Goal: Transaction & Acquisition: Purchase product/service

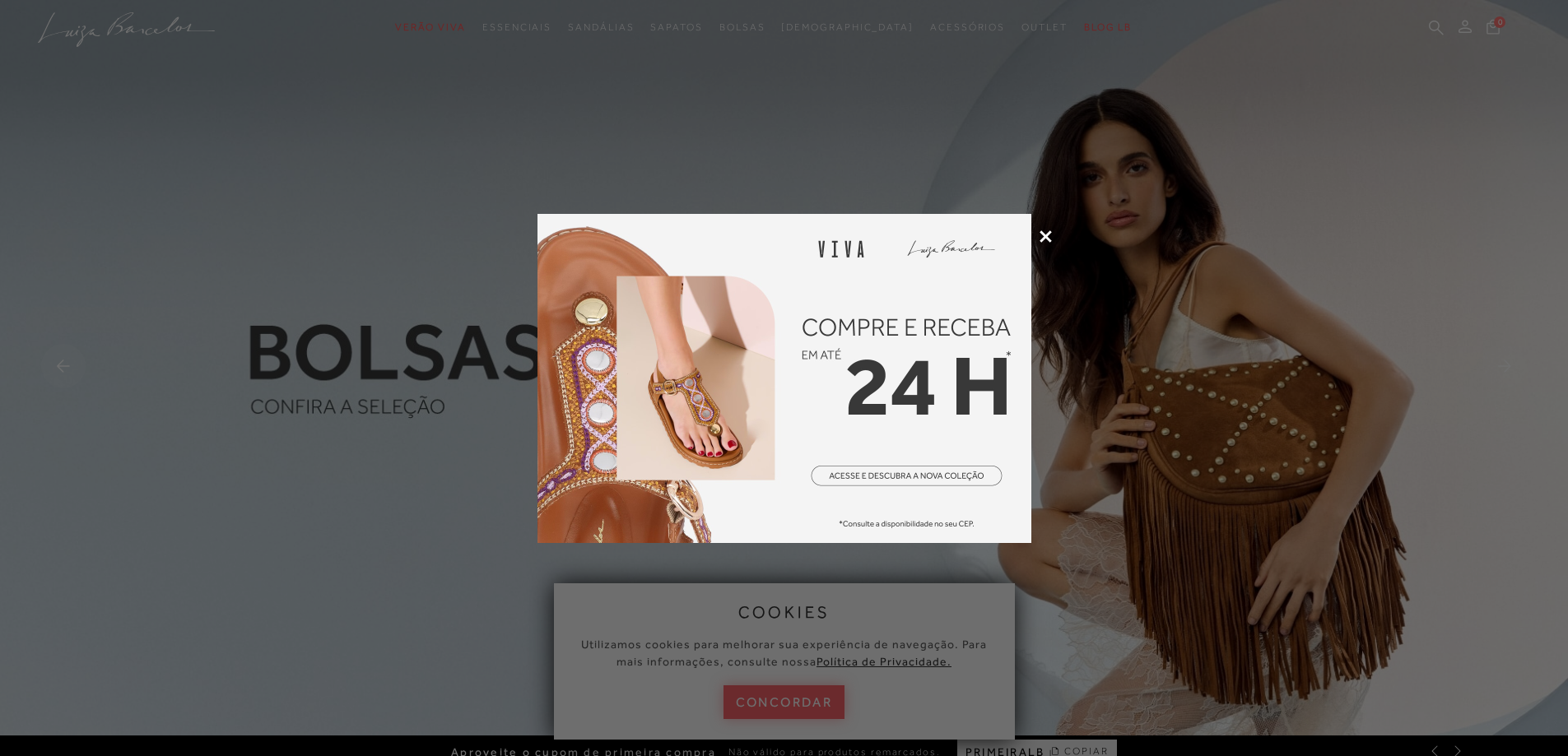
click at [1036, 239] on div at bounding box center [784, 378] width 1568 height 756
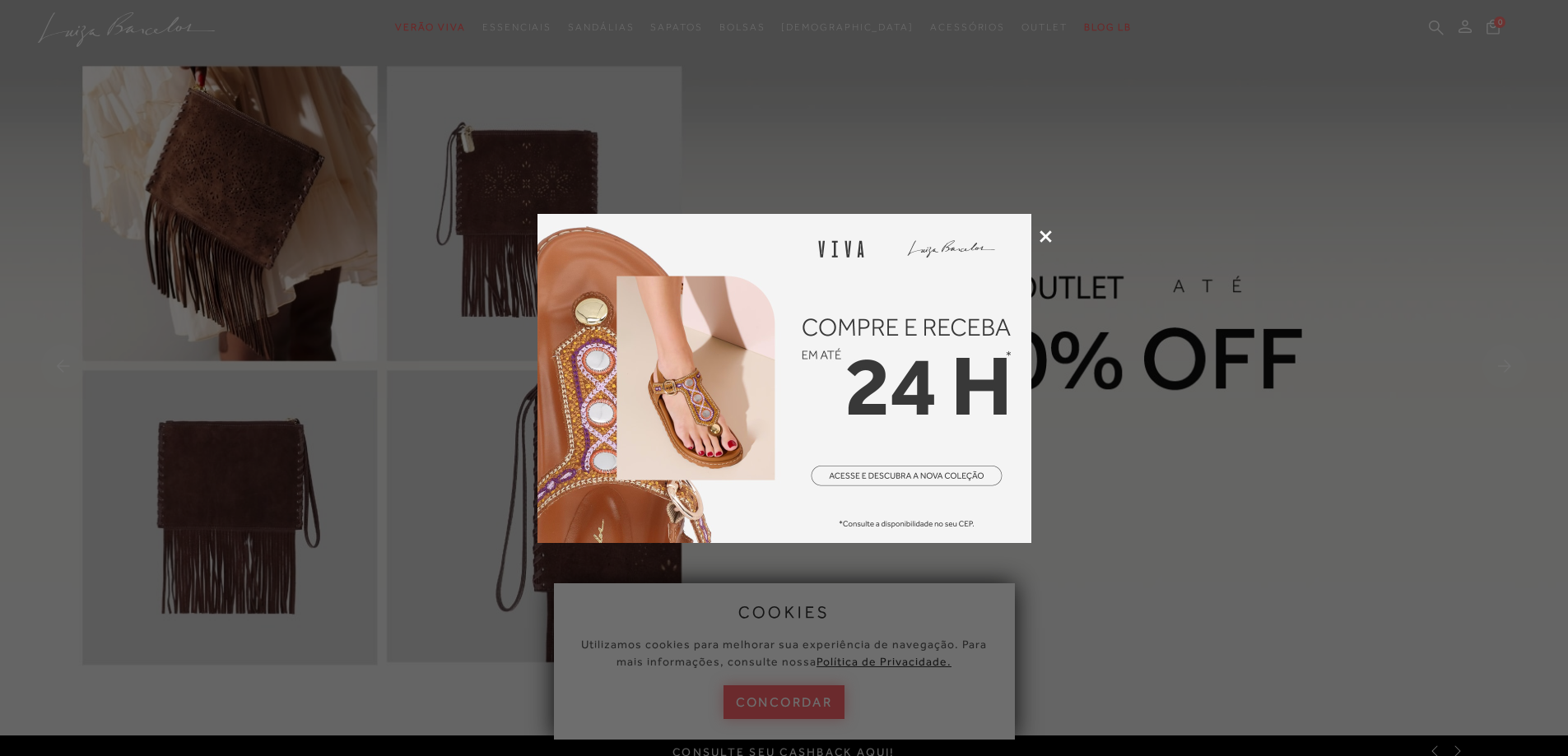
click at [1043, 236] on icon at bounding box center [1045, 236] width 13 height 13
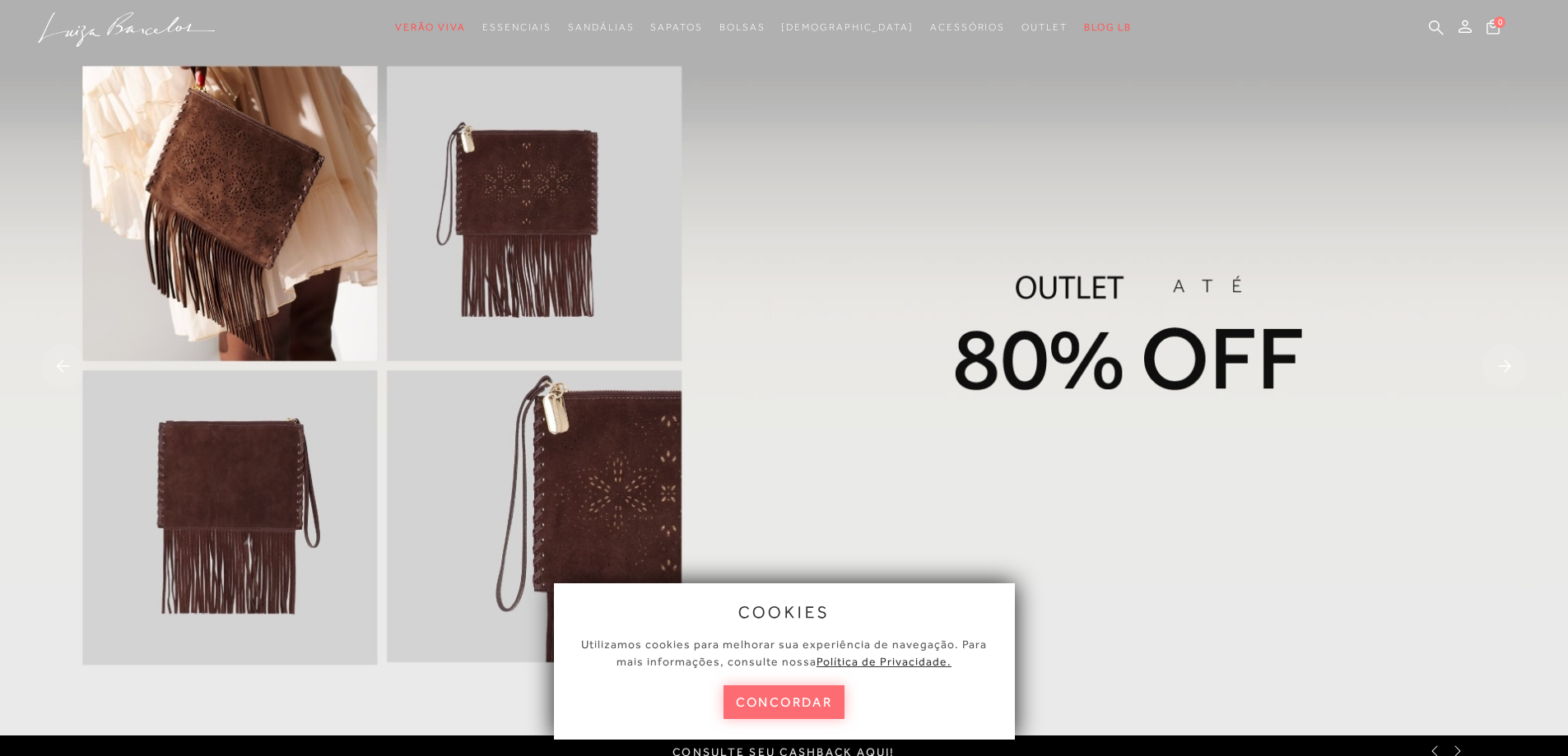
click at [783, 705] on button "concordar" at bounding box center [784, 702] width 122 height 34
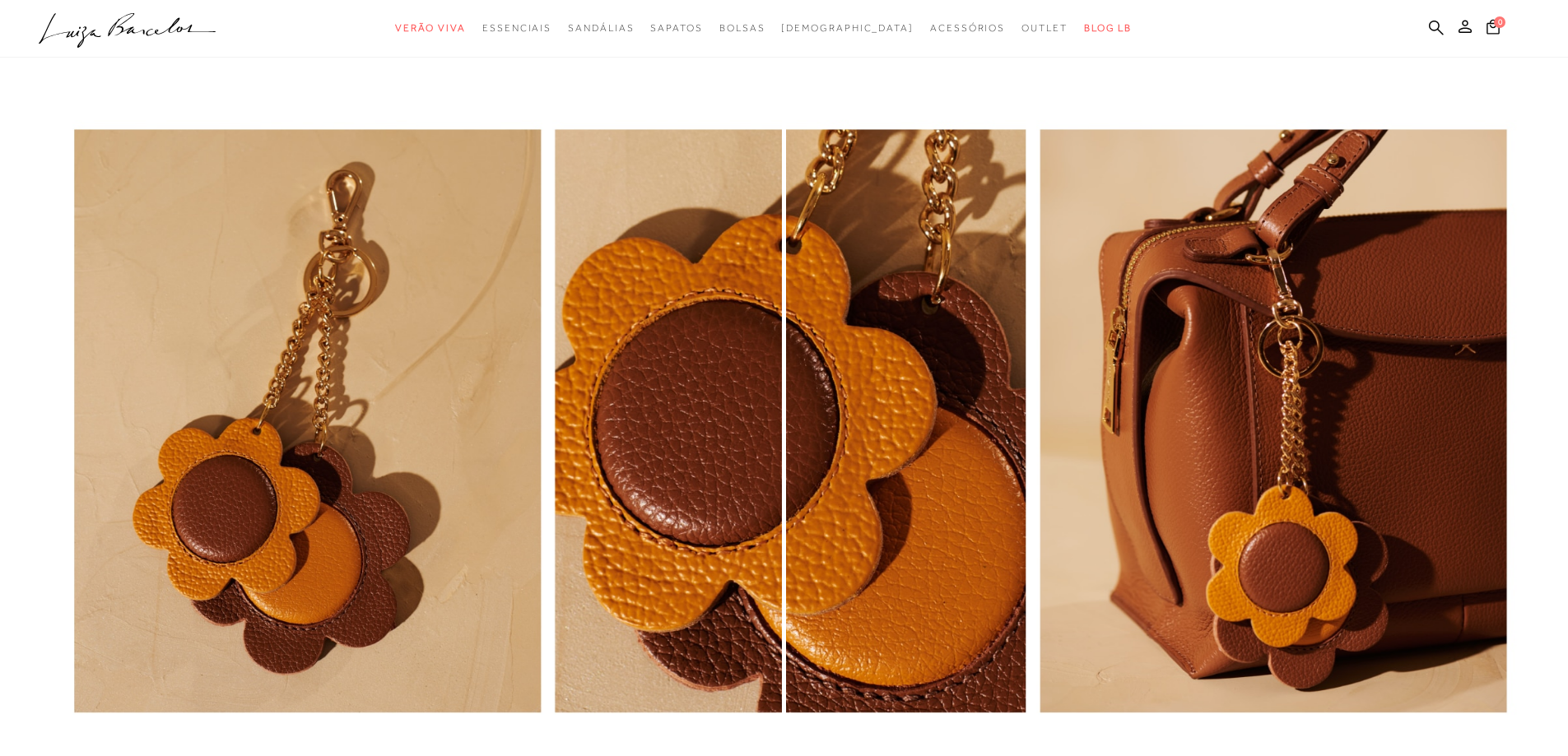
scroll to position [1481, 0]
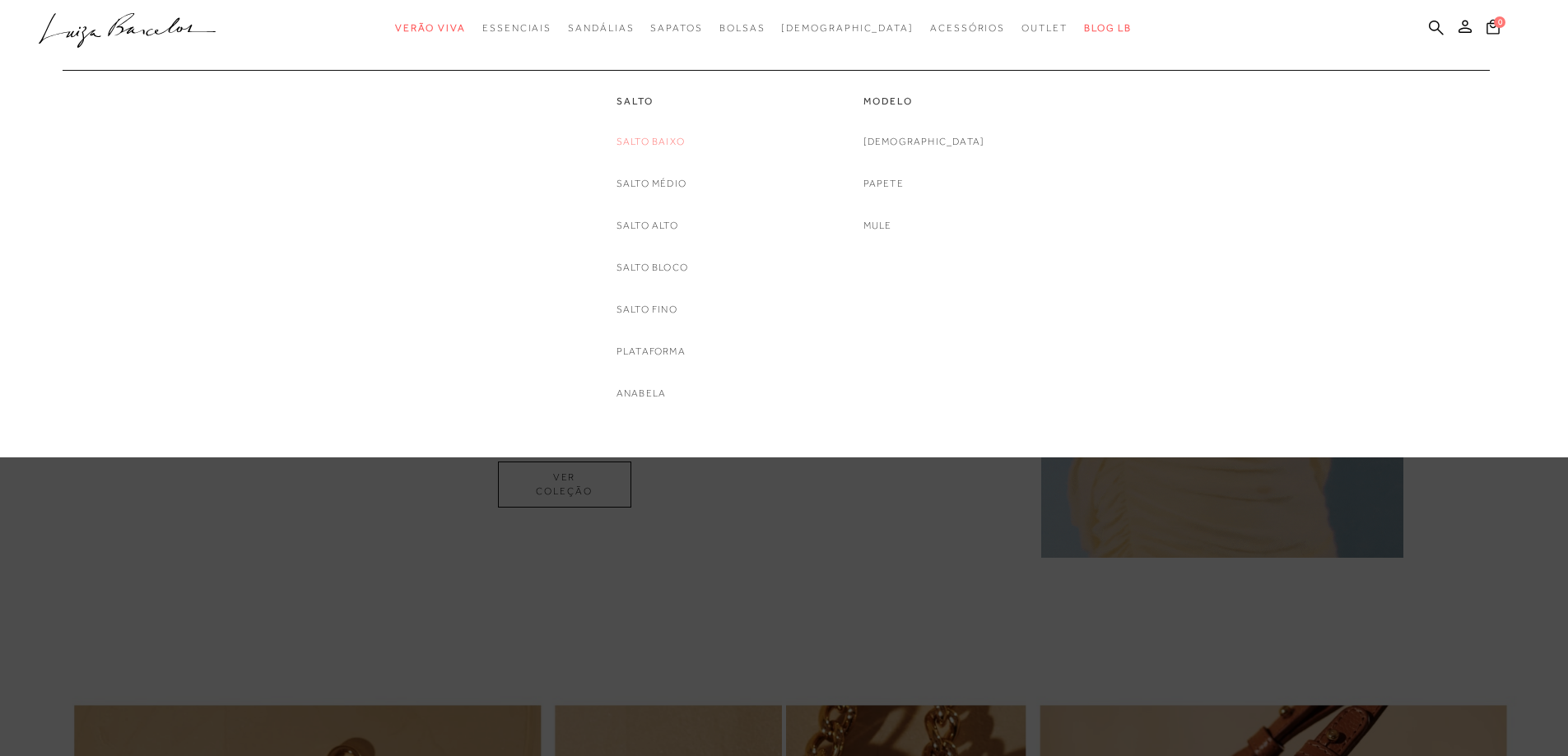
click at [661, 143] on link "Salto Baixo" at bounding box center [650, 142] width 68 height 17
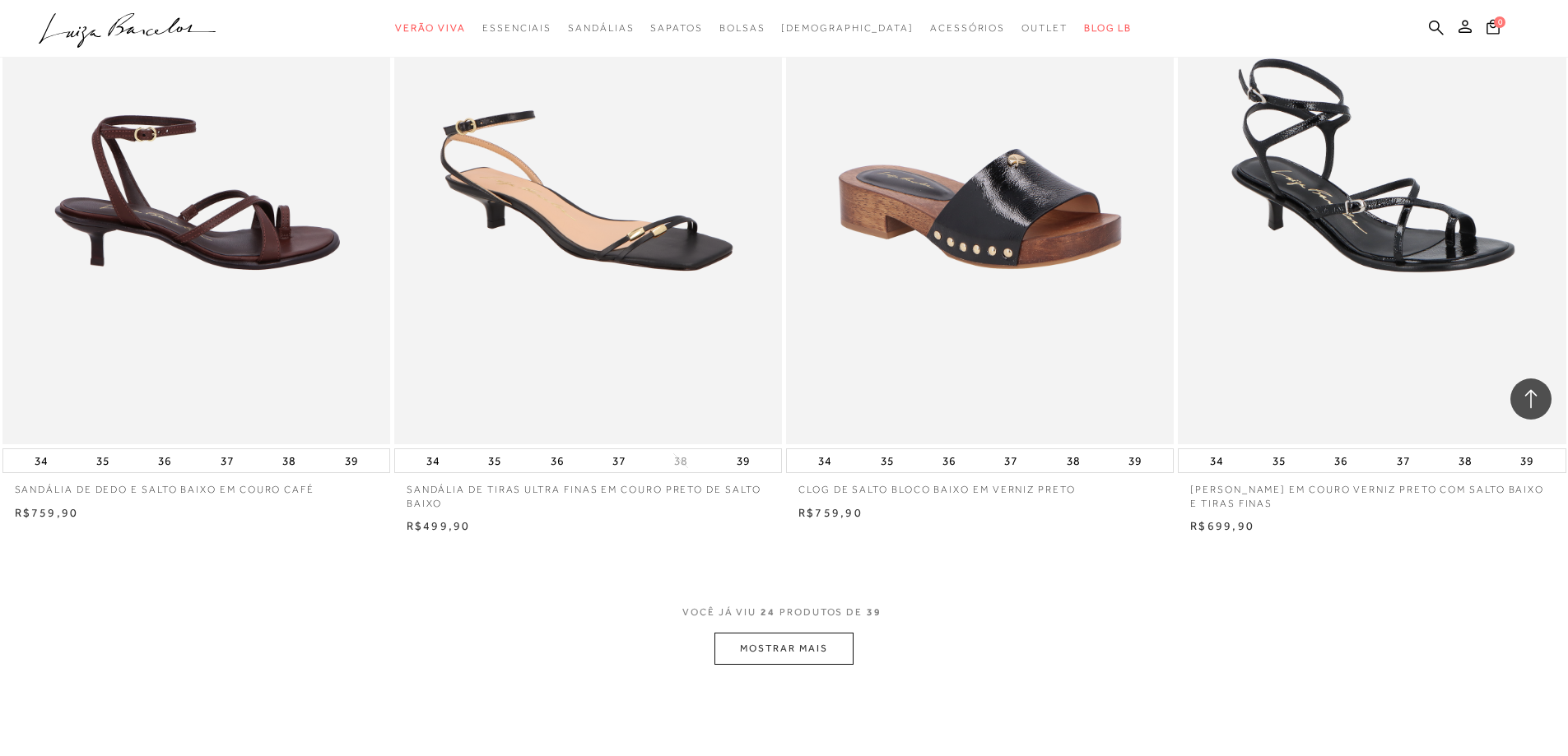
scroll to position [3950, 0]
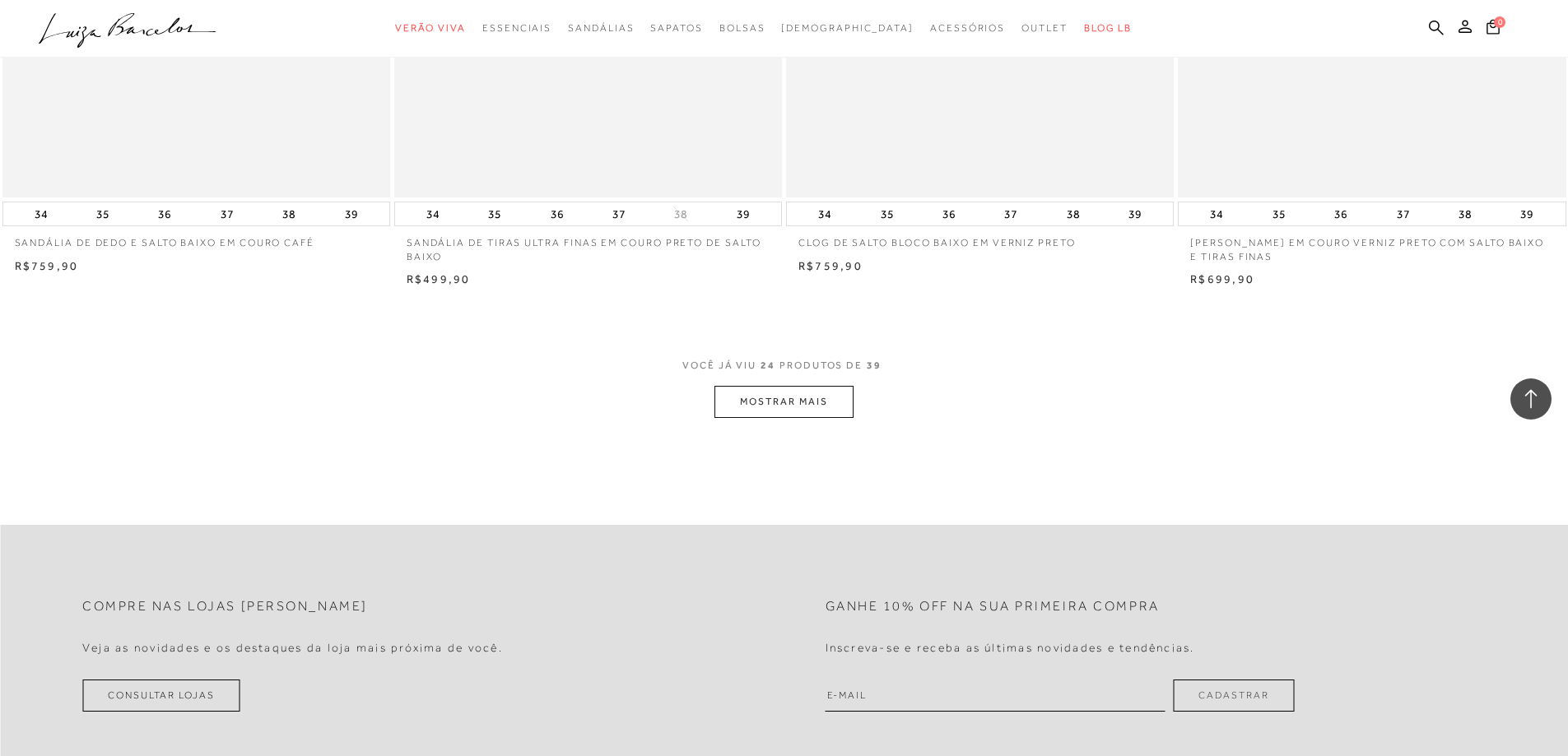
click at [771, 401] on button "MOSTRAR MAIS" at bounding box center [783, 401] width 138 height 32
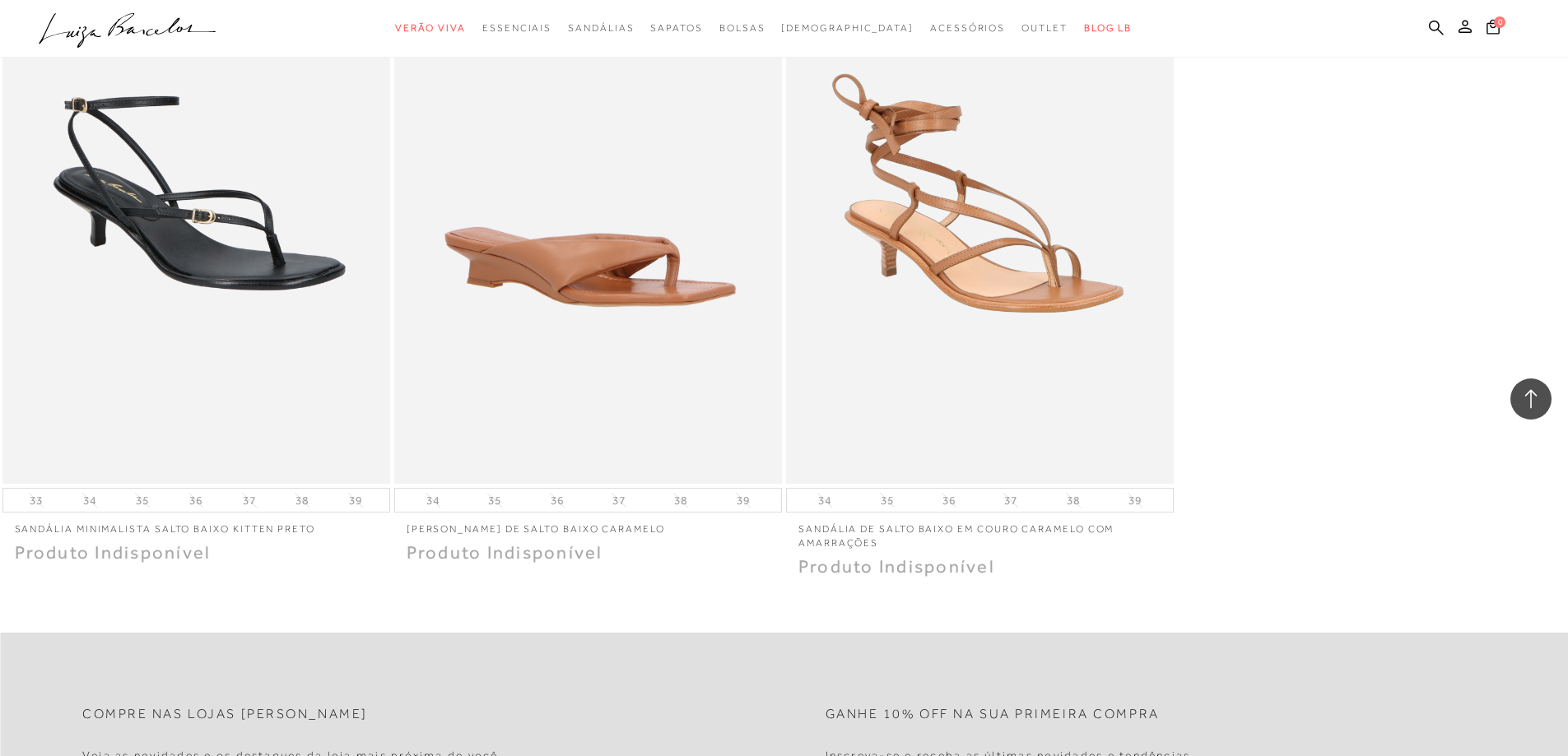
scroll to position [6500, 0]
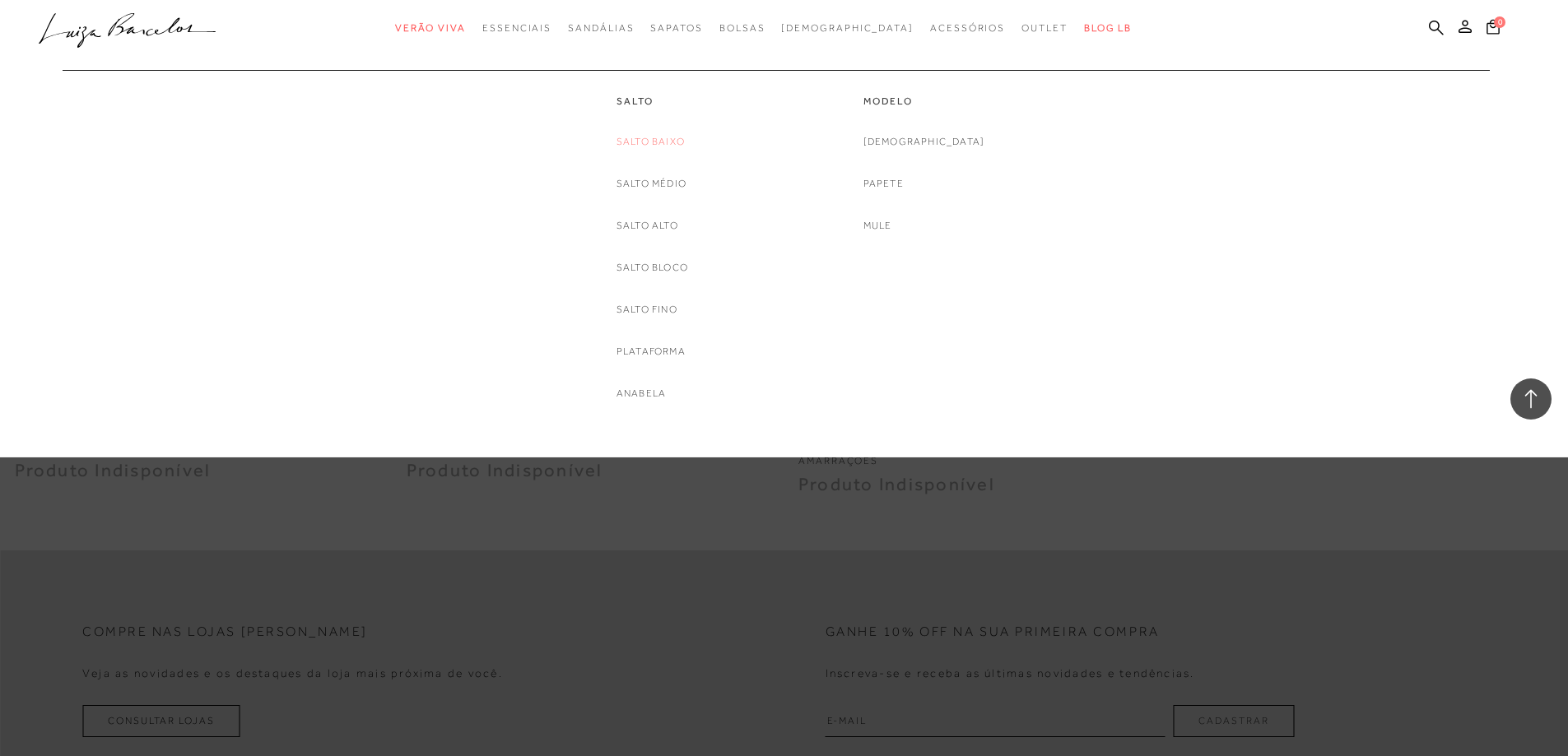
click at [654, 140] on link "Salto Baixo" at bounding box center [650, 142] width 68 height 17
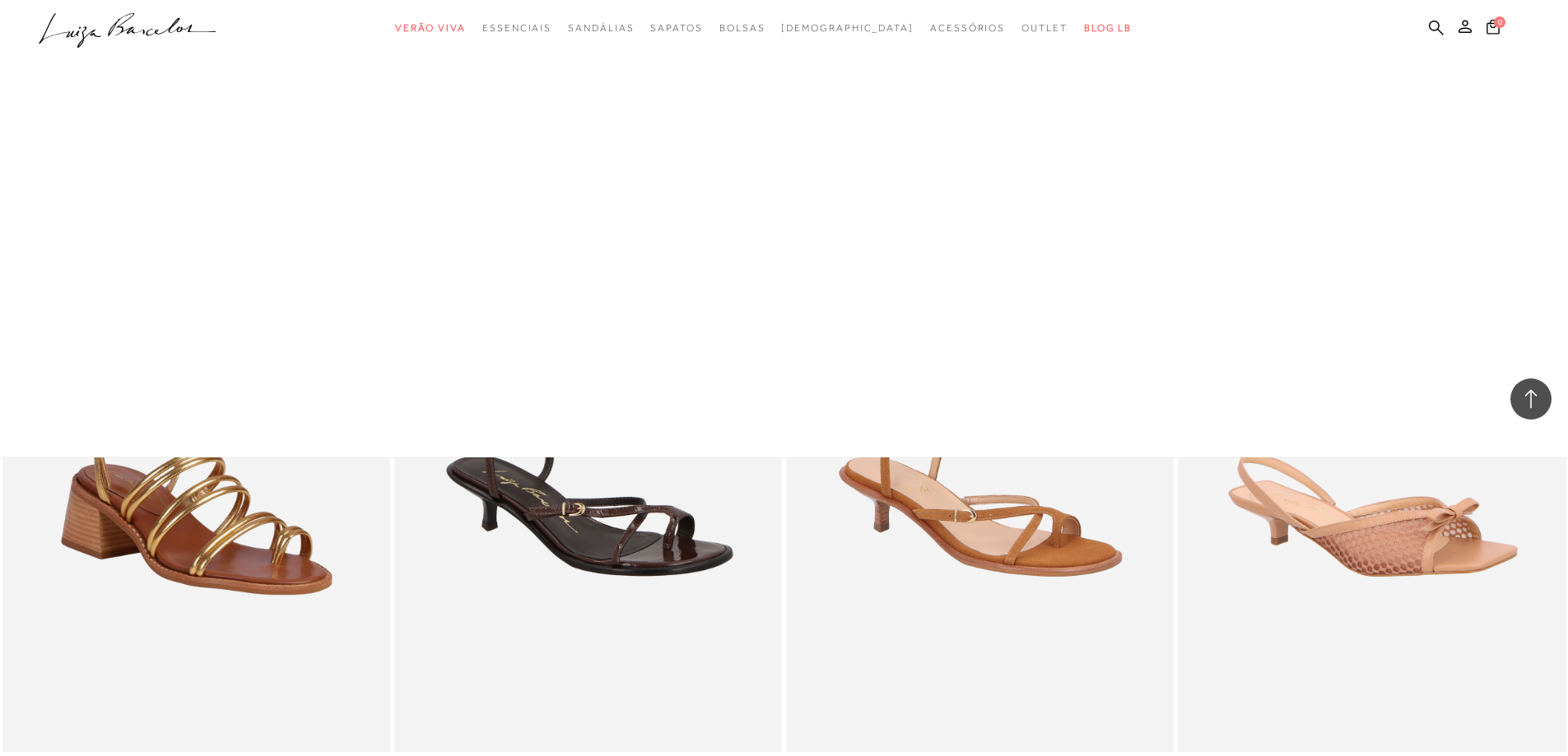
scroll to position [4443, 0]
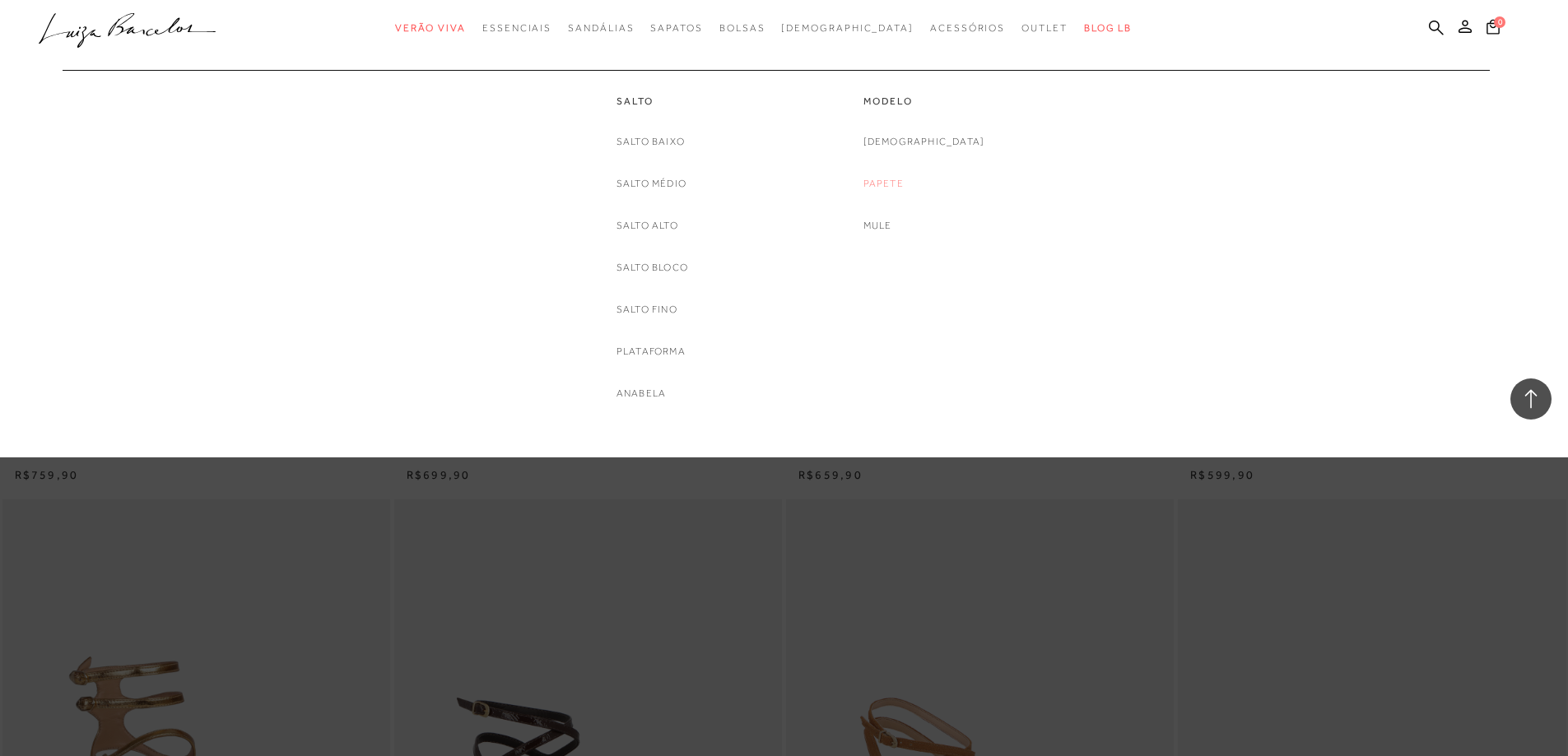
click at [904, 182] on link "Papete" at bounding box center [883, 184] width 41 height 17
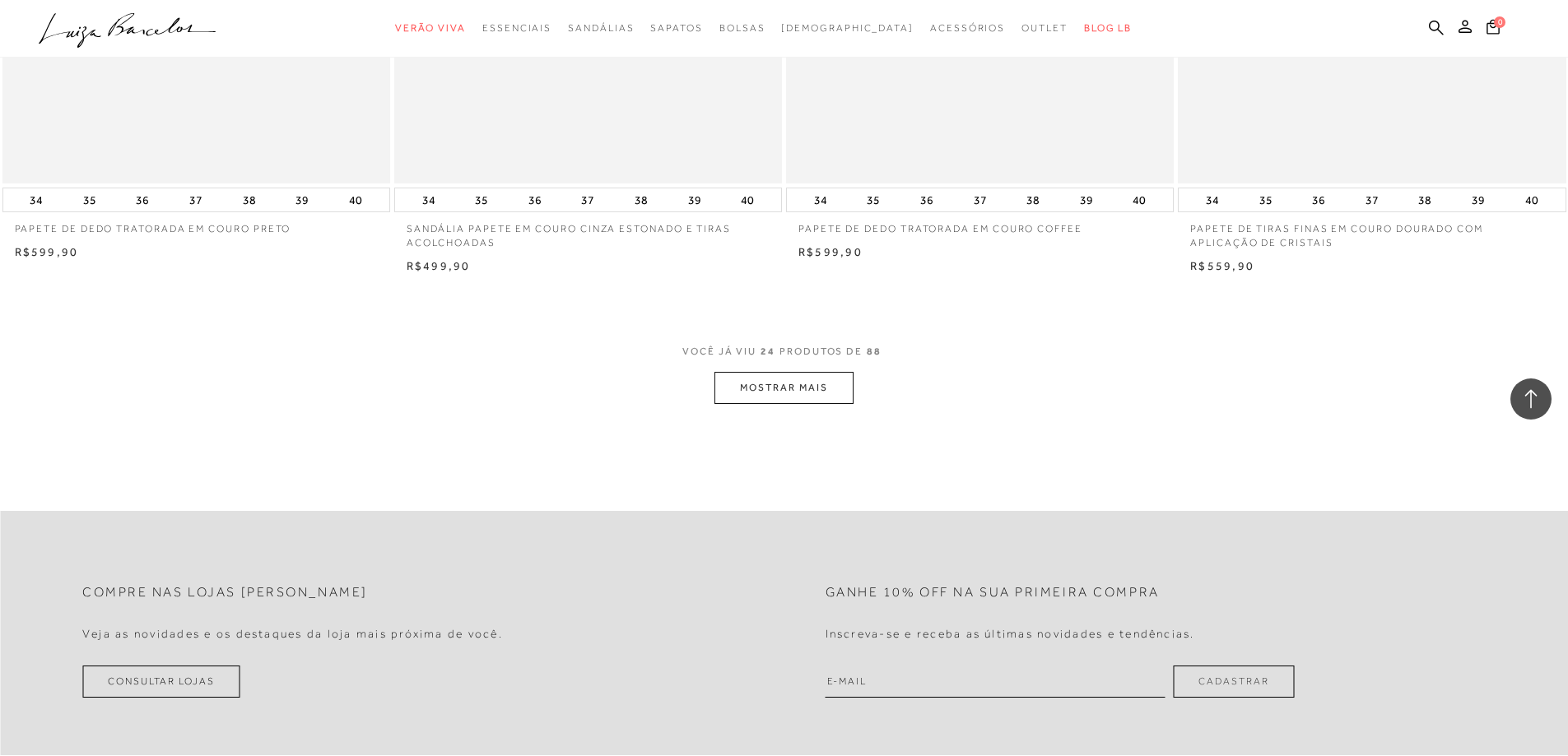
scroll to position [4032, 0]
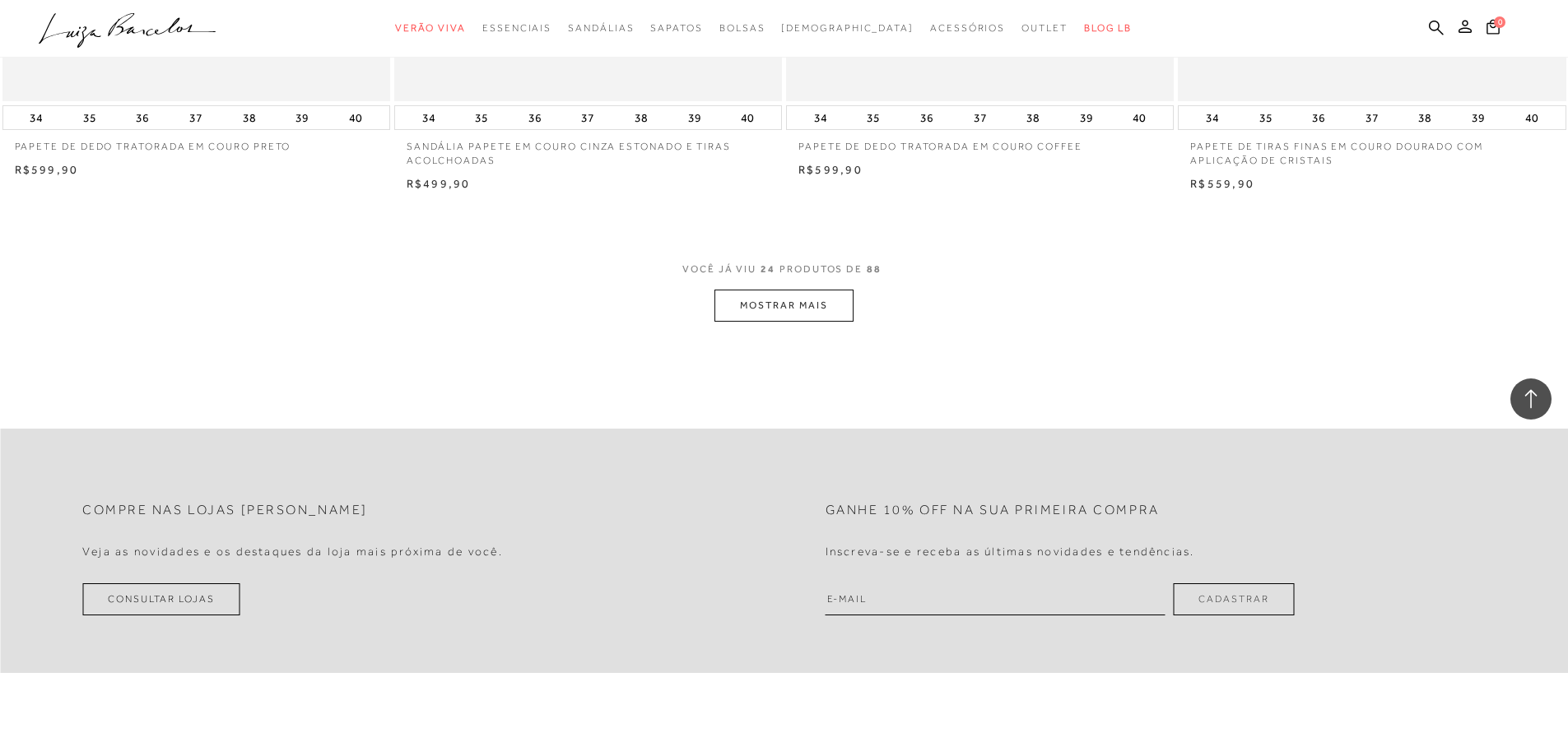
click at [792, 317] on button "MOSTRAR MAIS" at bounding box center [783, 305] width 138 height 32
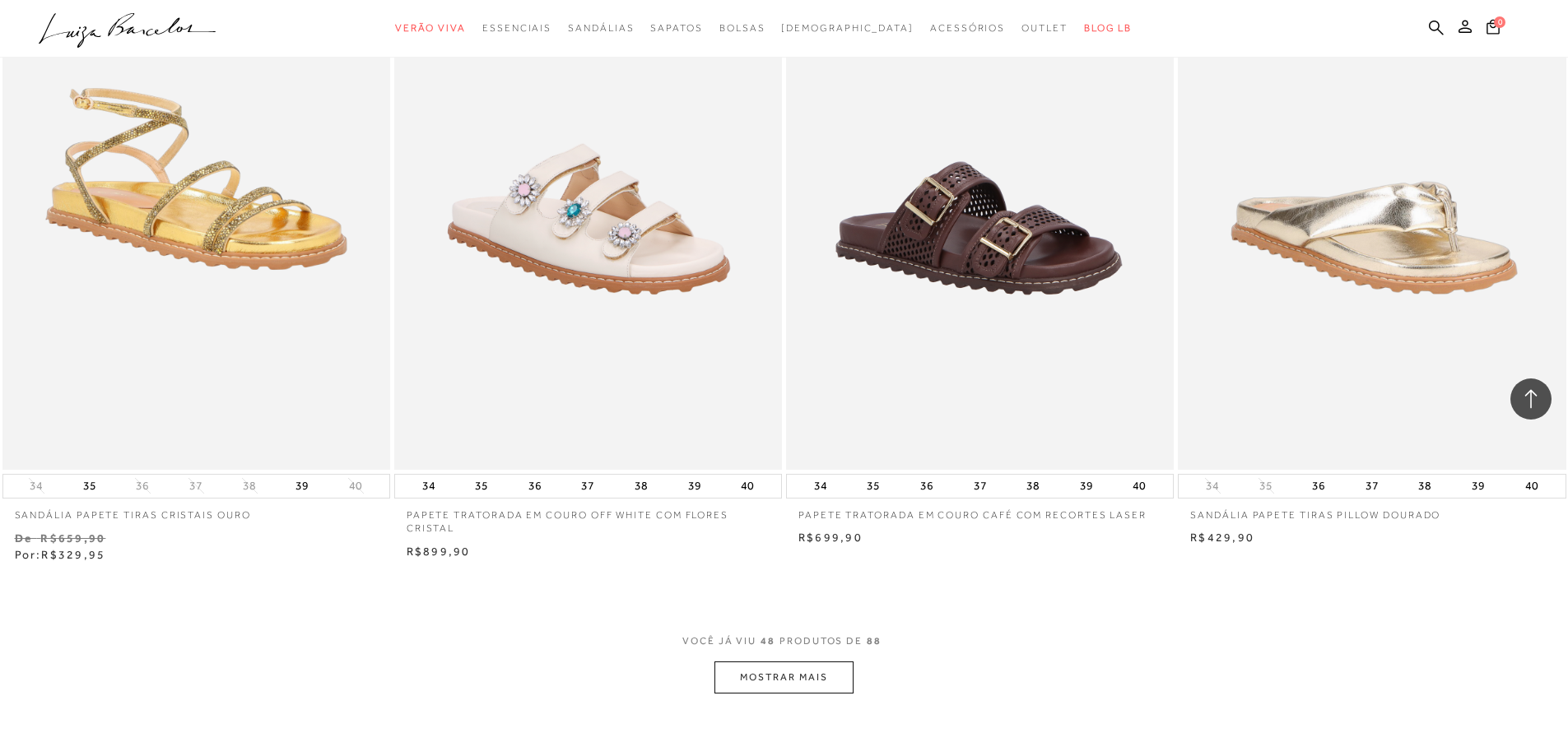
scroll to position [8146, 0]
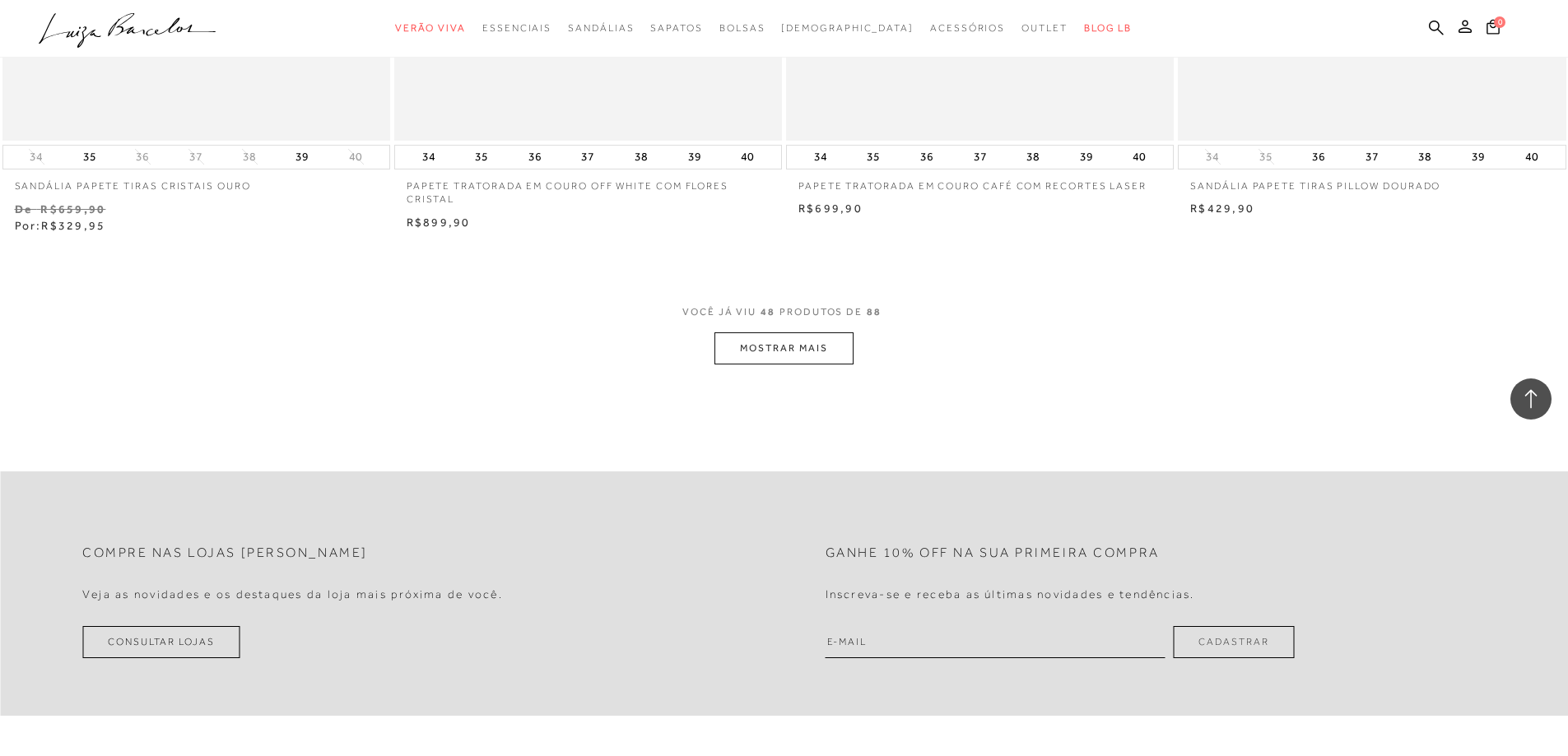
click at [781, 364] on button "MOSTRAR MAIS" at bounding box center [783, 348] width 138 height 32
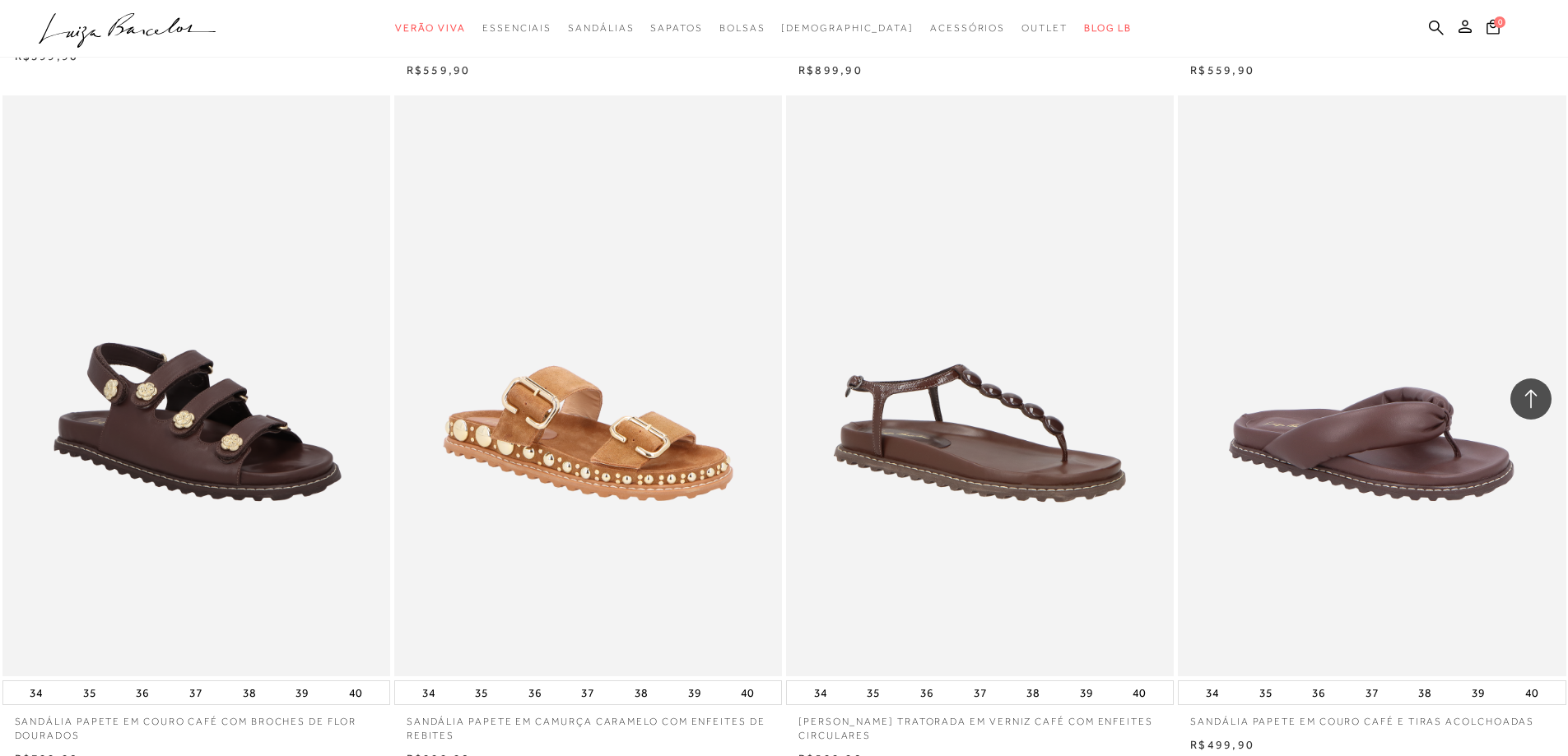
scroll to position [12261, 0]
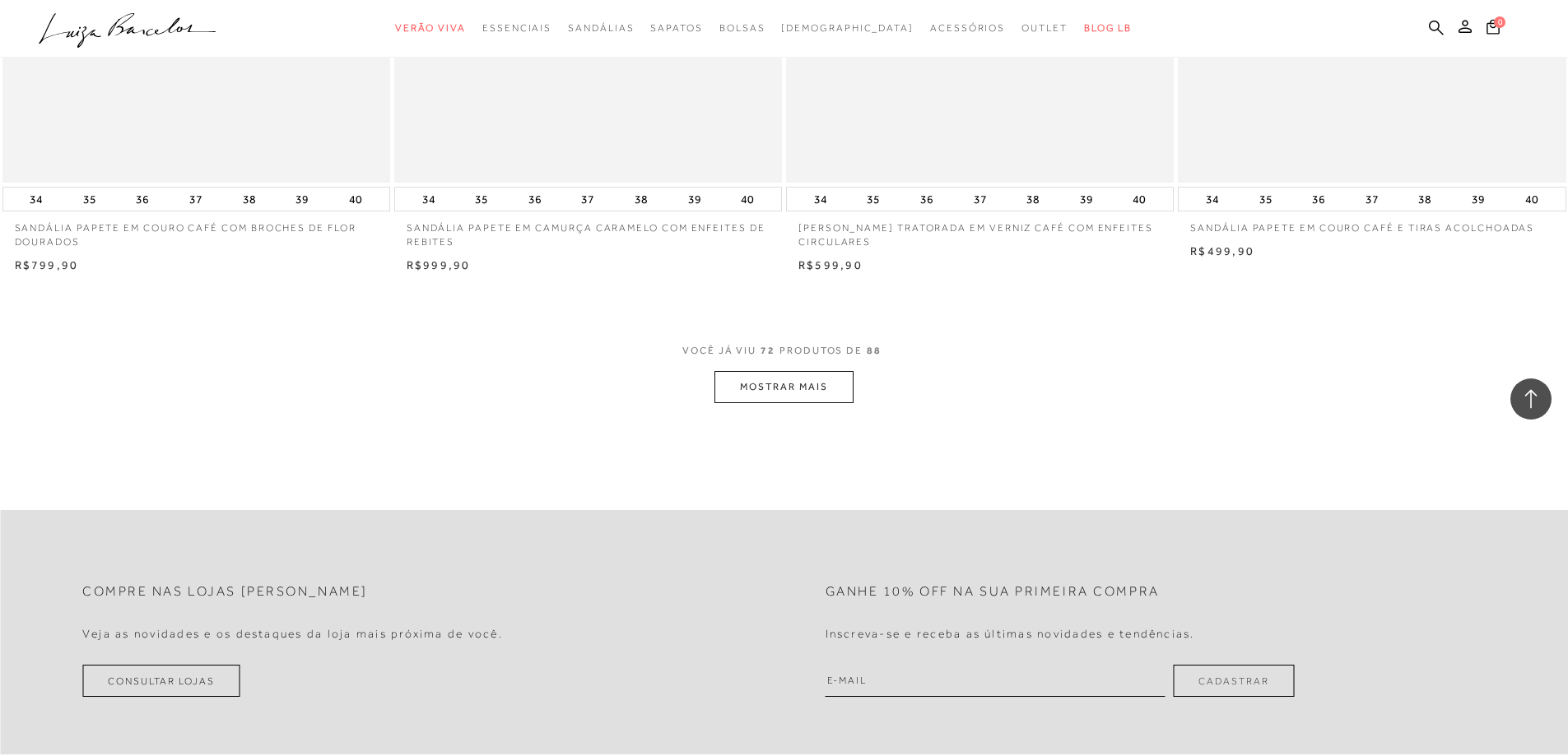
click at [799, 403] on button "MOSTRAR MAIS" at bounding box center [783, 387] width 138 height 32
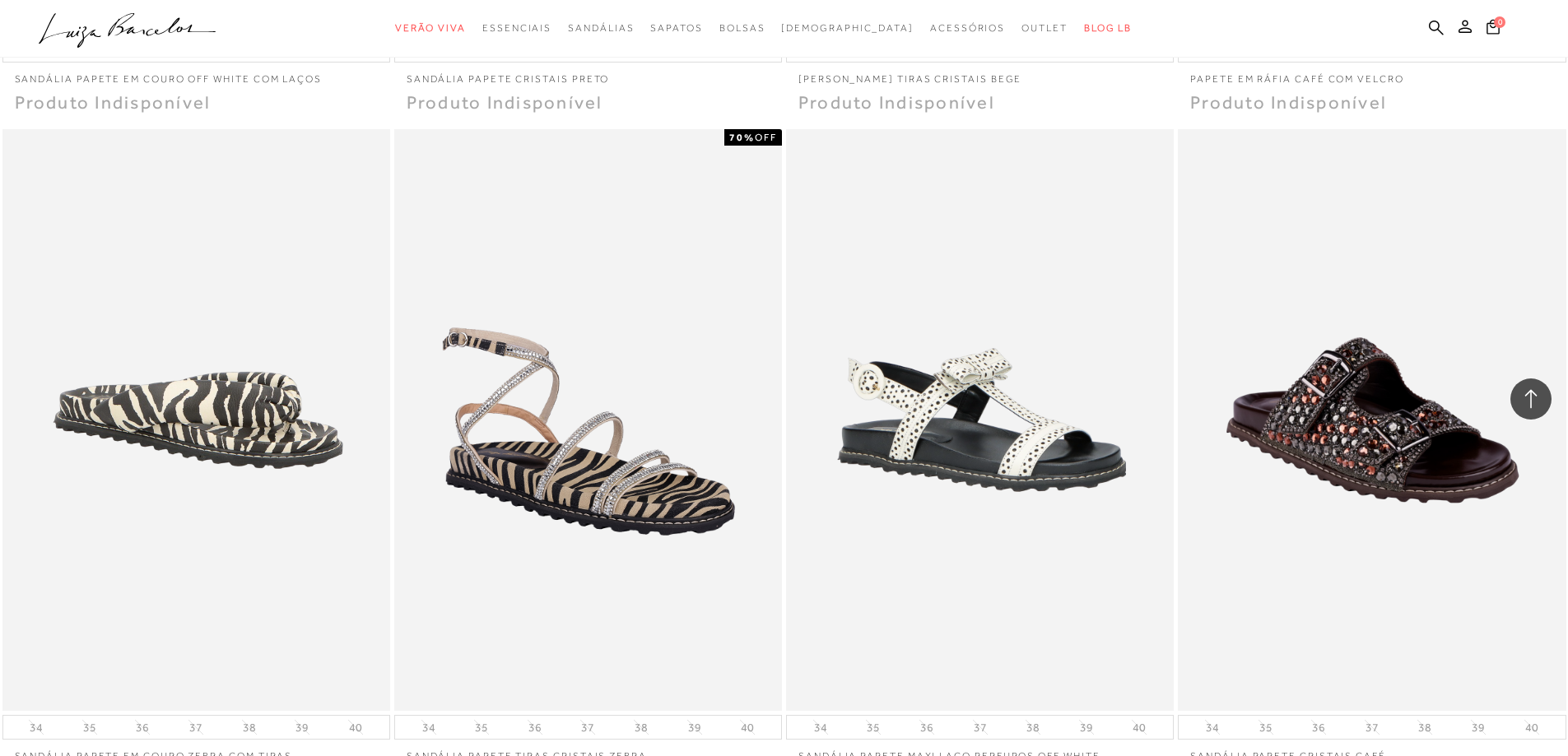
scroll to position [14318, 0]
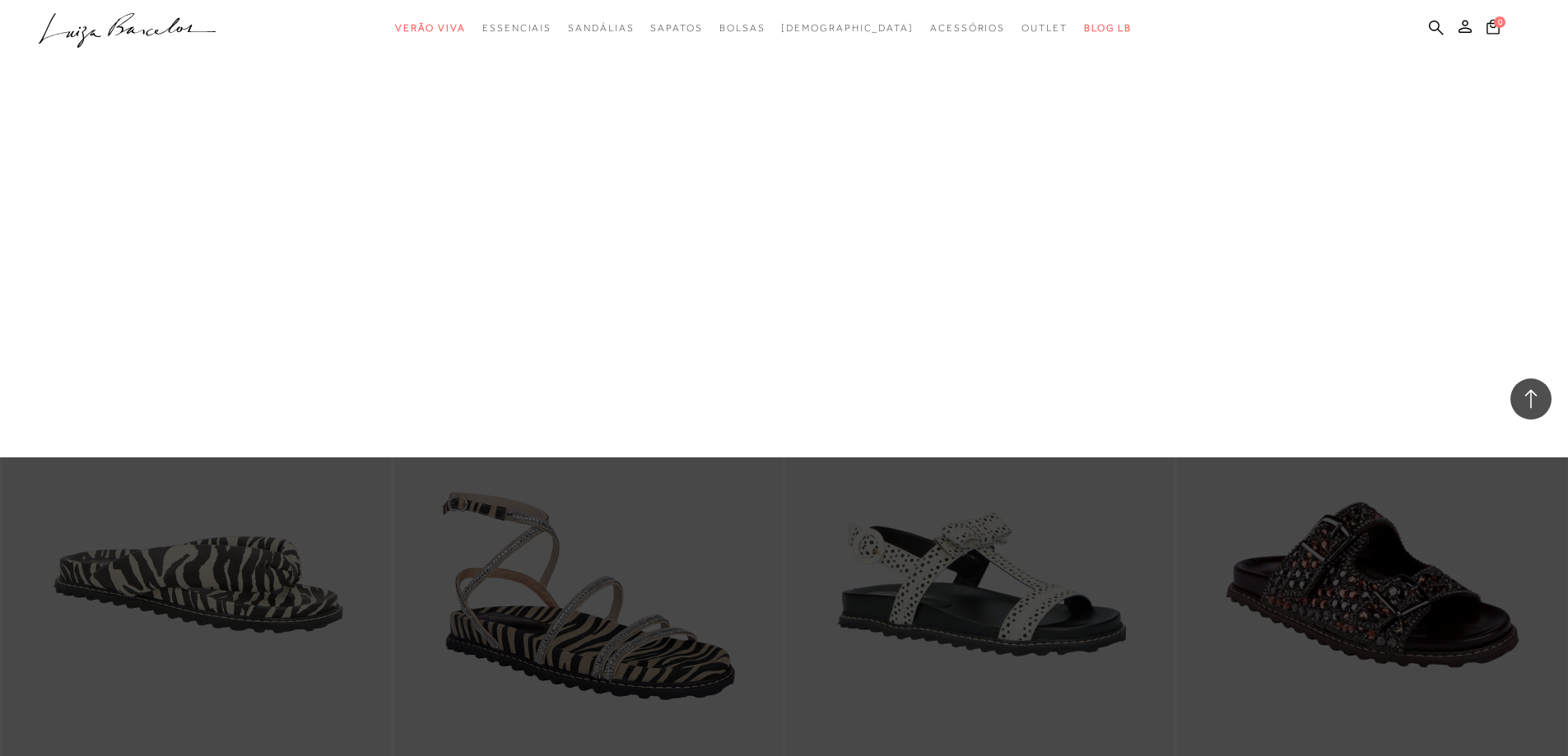
drag, startPoint x: 909, startPoint y: 141, endPoint x: 870, endPoint y: 143, distance: 39.1
click at [0, 0] on link "[DEMOGRAPHIC_DATA]" at bounding box center [0, 0] width 0 height 0
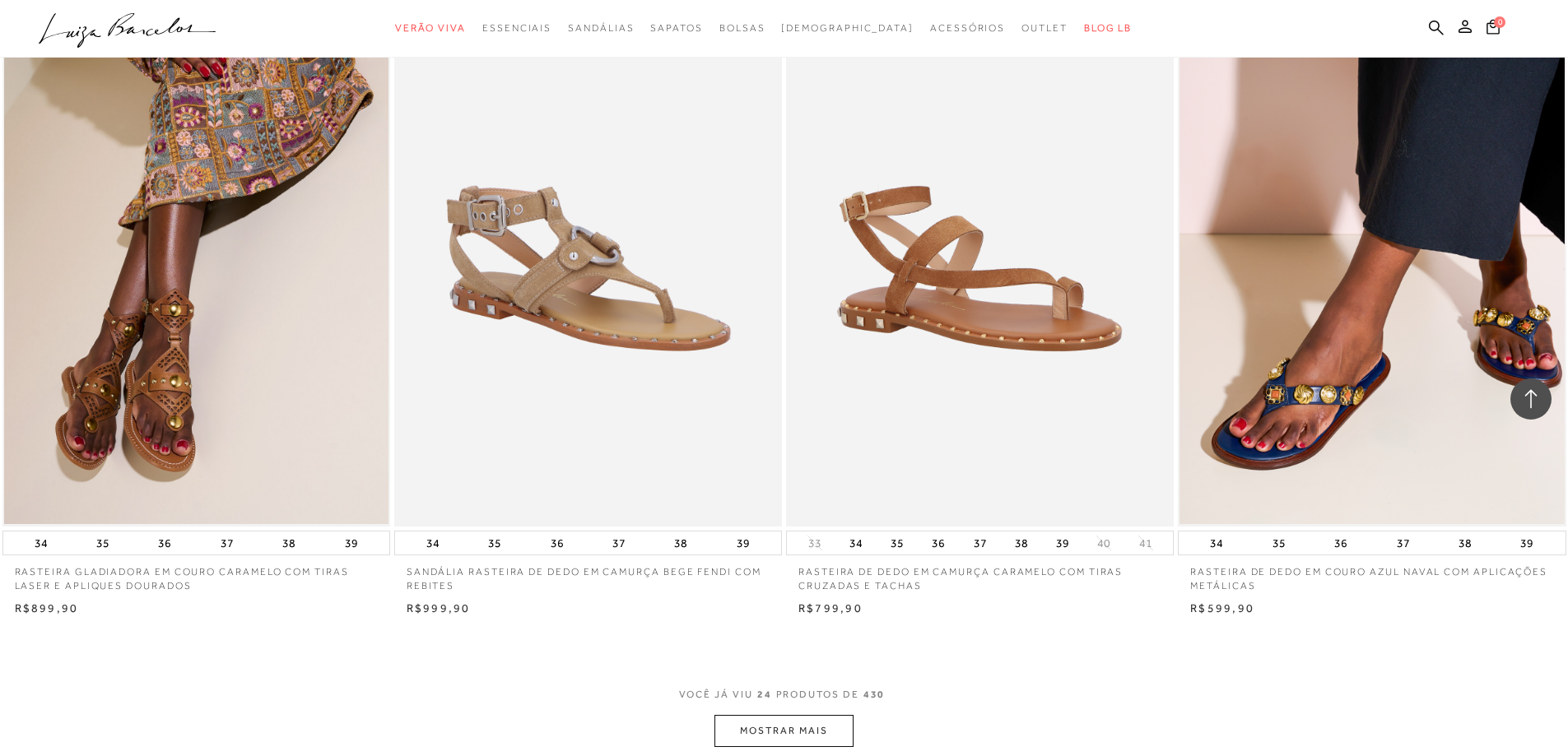
scroll to position [3785, 0]
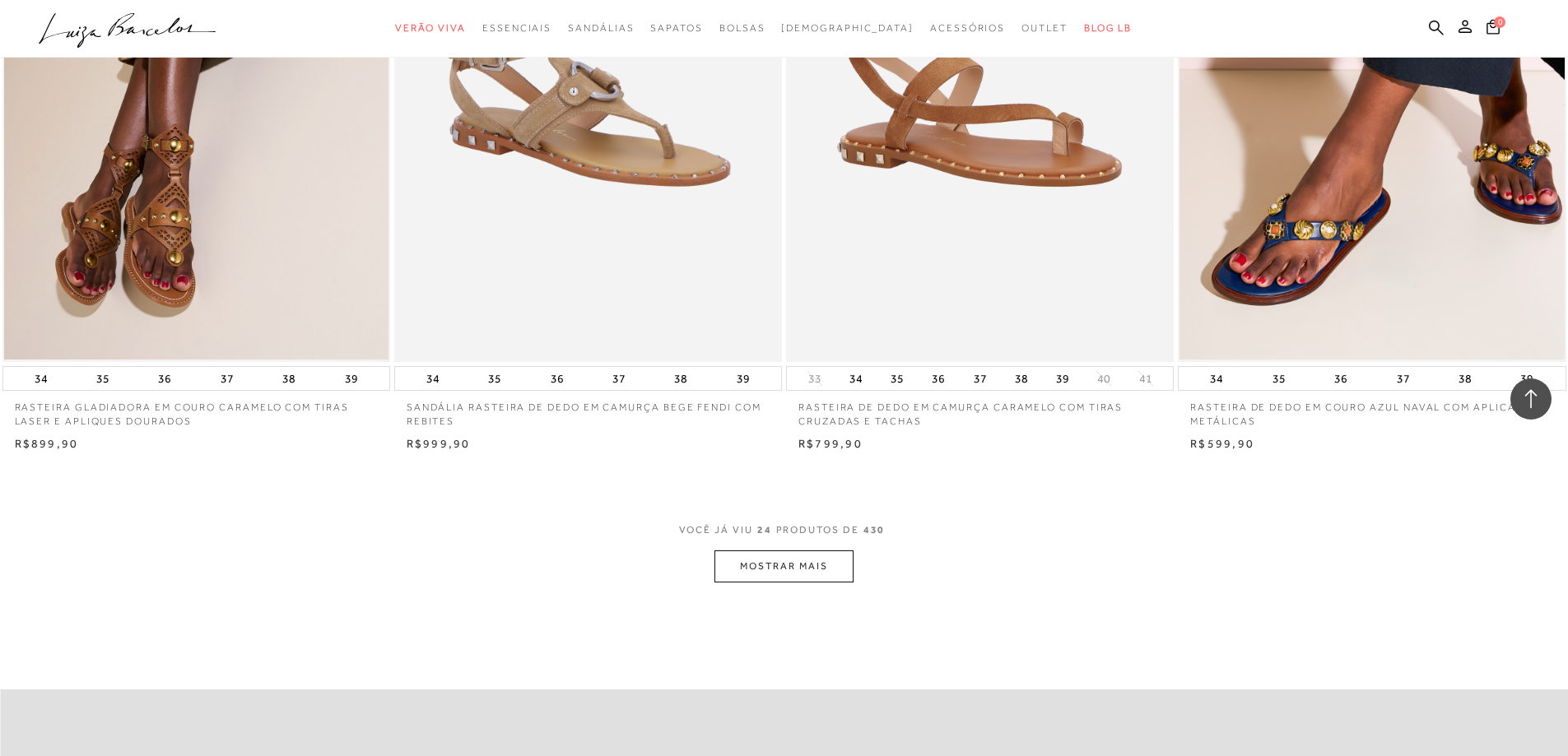
click at [817, 572] on button "MOSTRAR MAIS" at bounding box center [783, 566] width 138 height 32
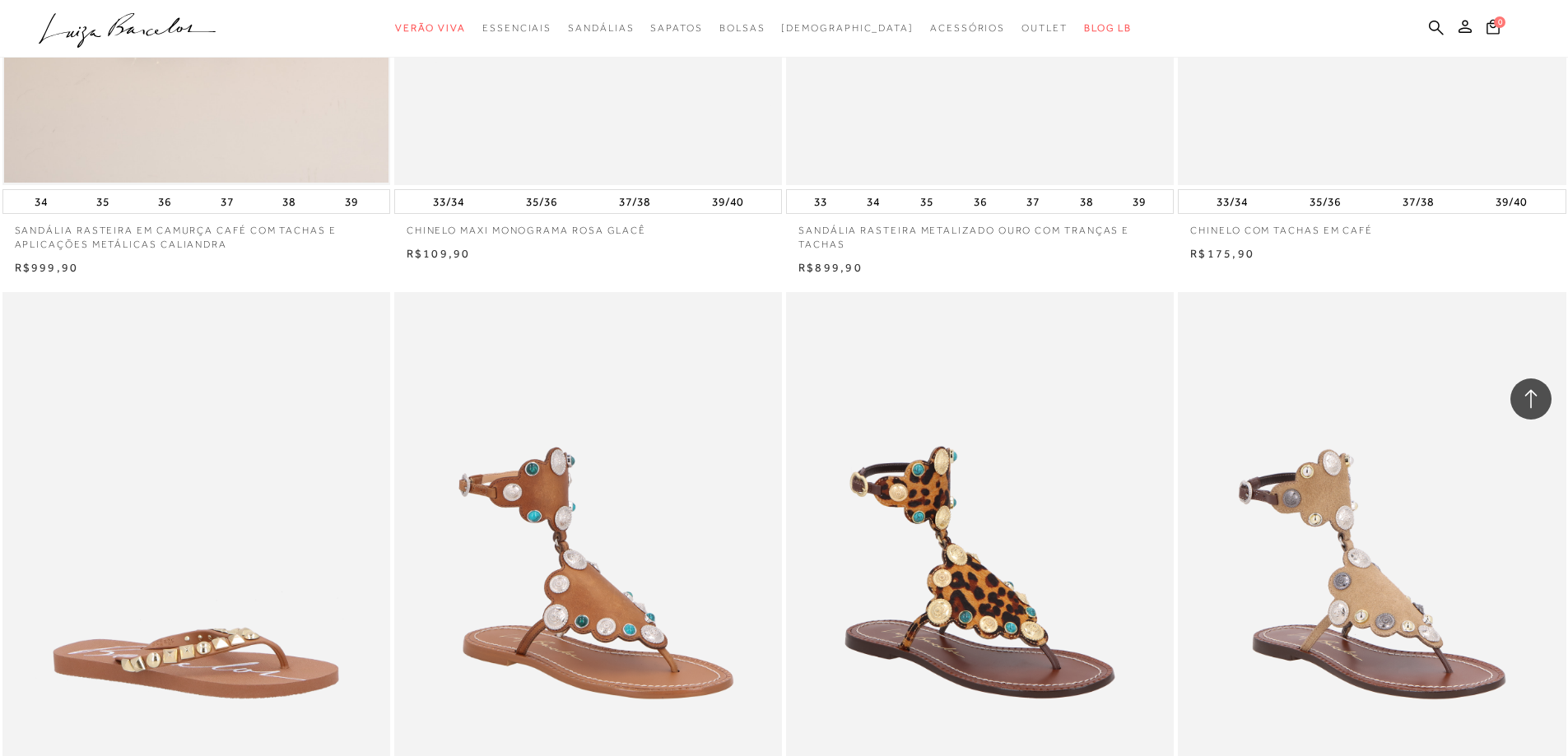
scroll to position [7817, 0]
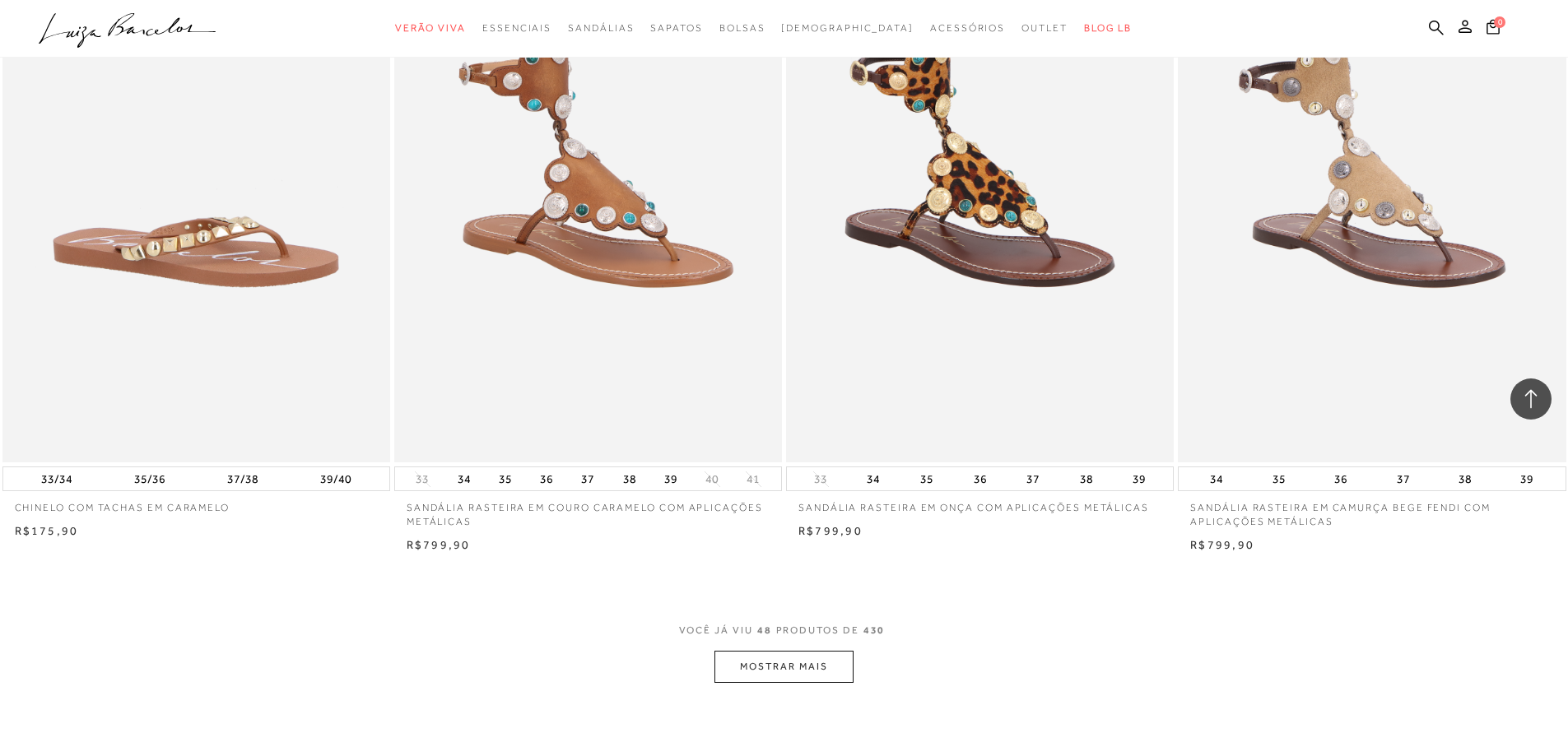
click at [754, 664] on button "MOSTRAR MAIS" at bounding box center [783, 666] width 138 height 32
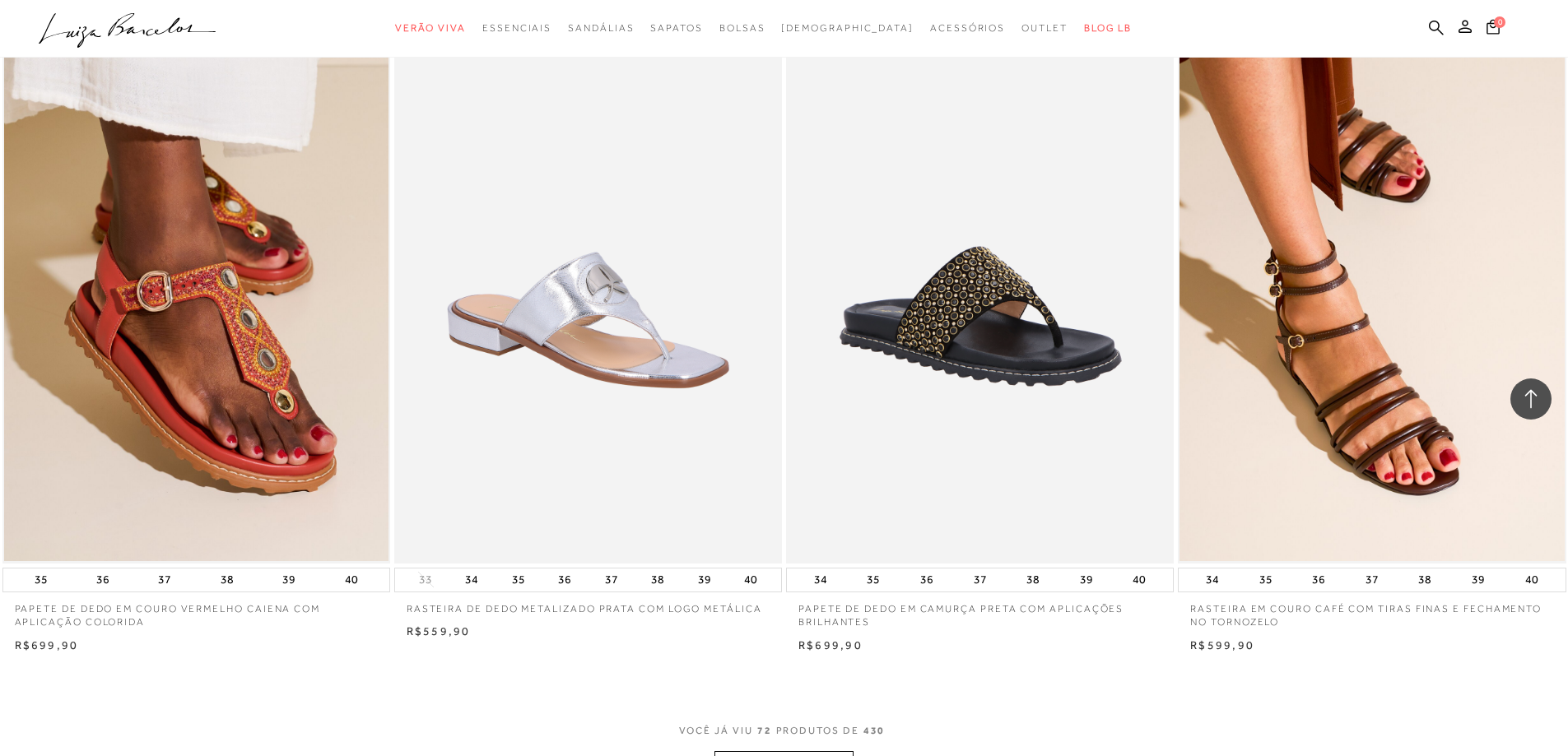
scroll to position [12179, 0]
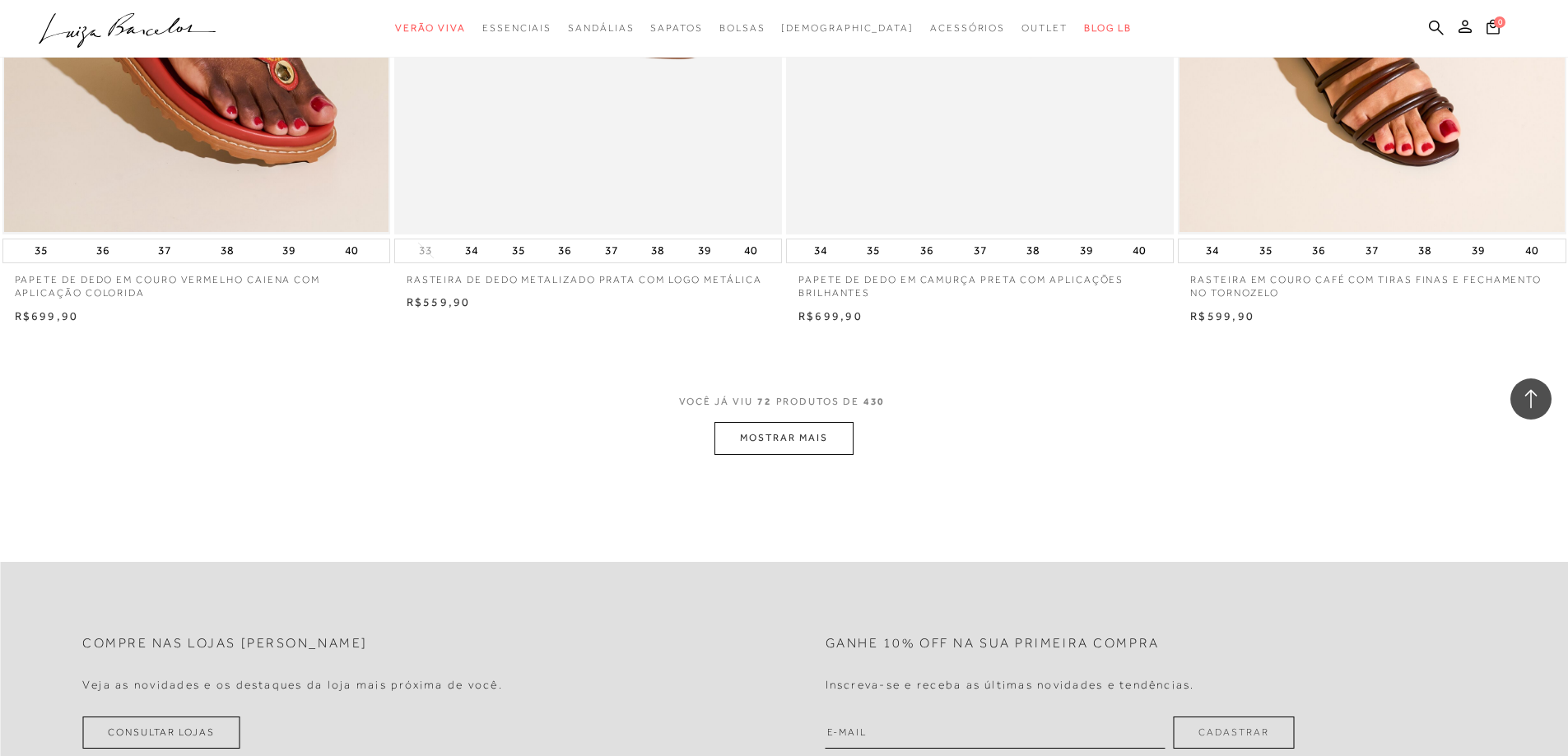
click at [799, 442] on button "MOSTRAR MAIS" at bounding box center [783, 438] width 138 height 32
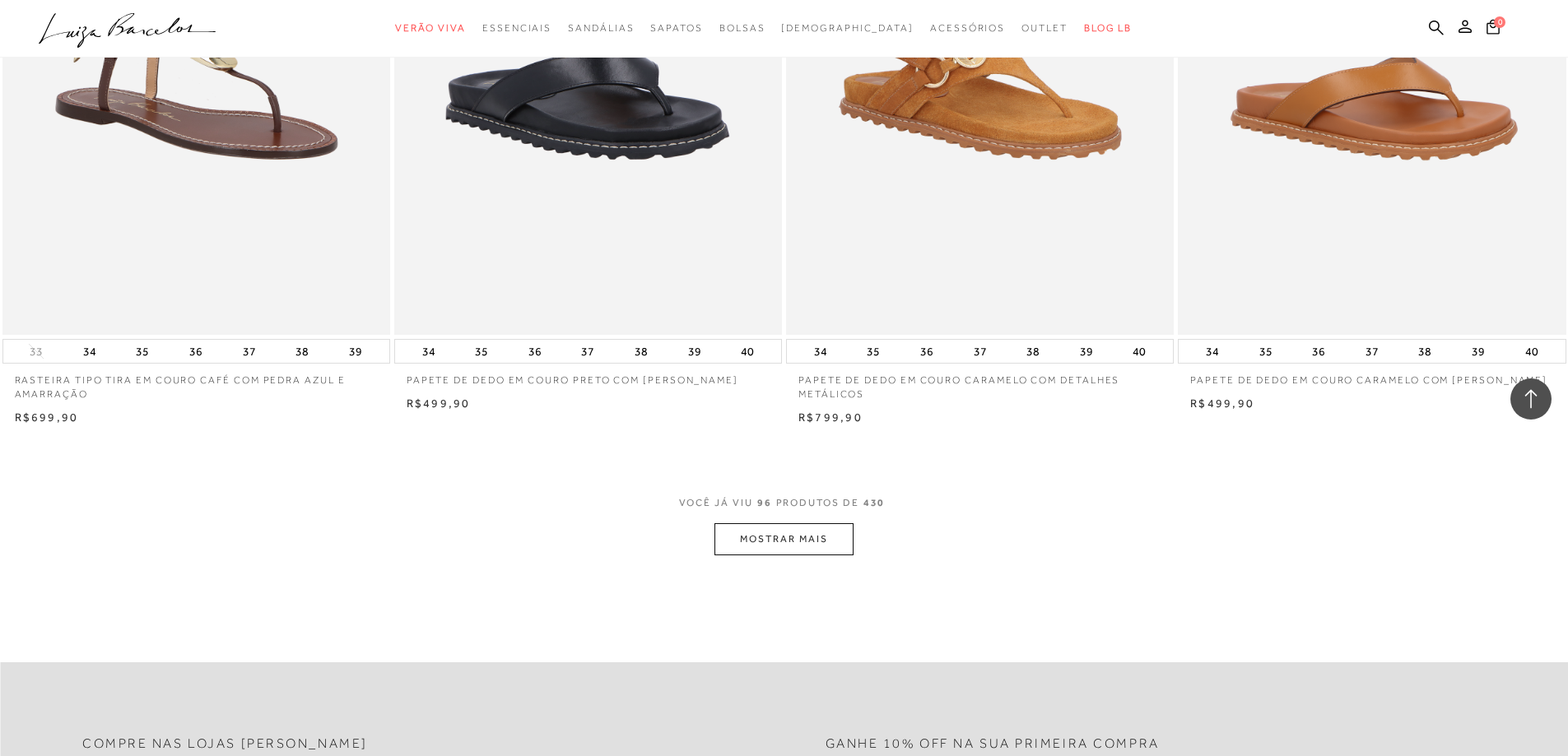
scroll to position [16457, 0]
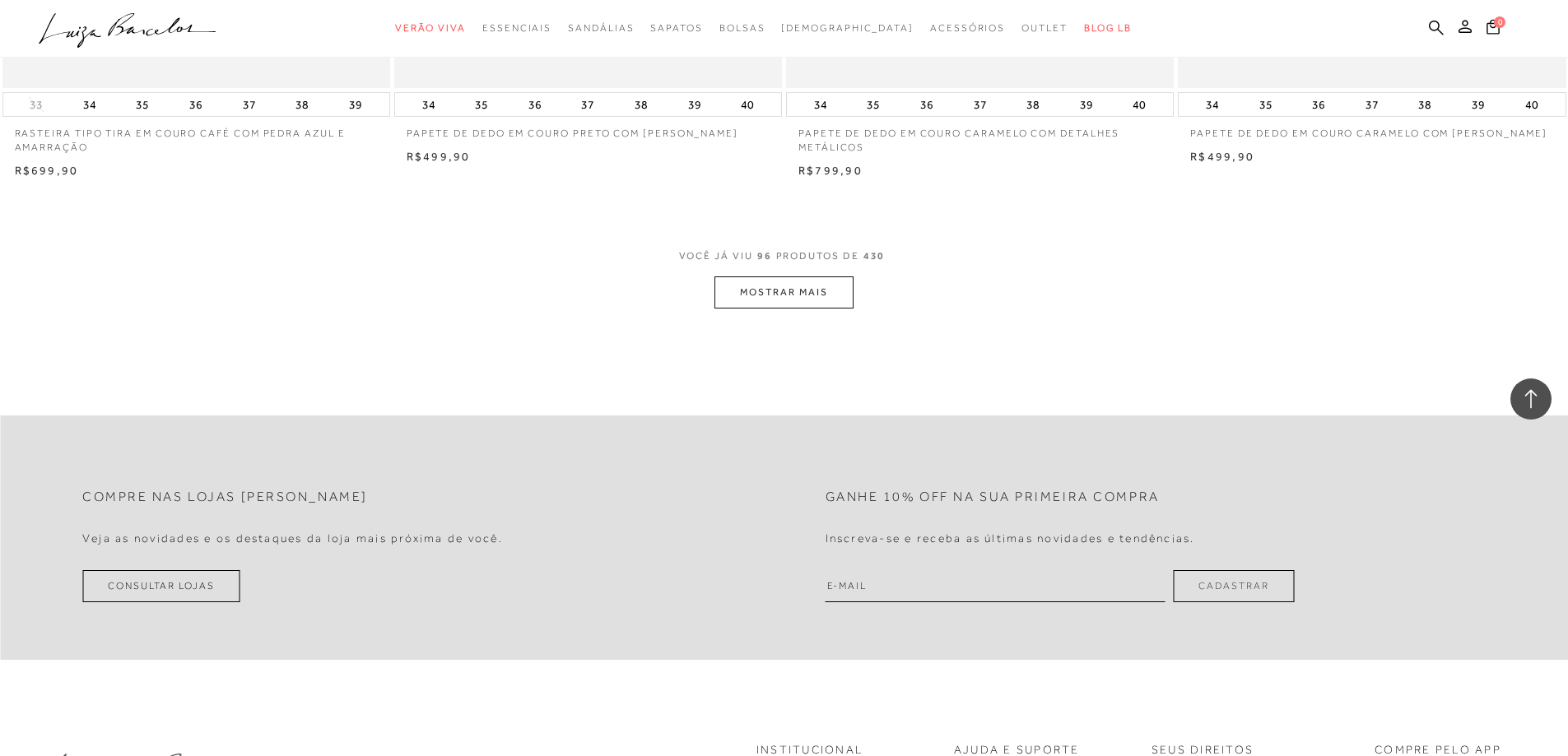
click at [760, 291] on button "MOSTRAR MAIS" at bounding box center [783, 292] width 138 height 32
